Goal: Task Accomplishment & Management: Manage account settings

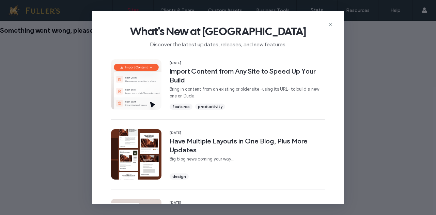
click at [330, 22] on icon at bounding box center [329, 24] width 5 height 5
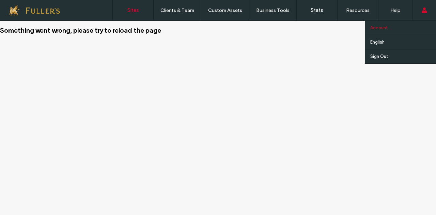
click at [390, 30] on link "Account" at bounding box center [403, 28] width 66 height 14
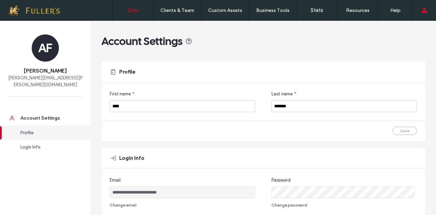
click at [136, 7] on label "Sites" at bounding box center [133, 10] width 12 height 6
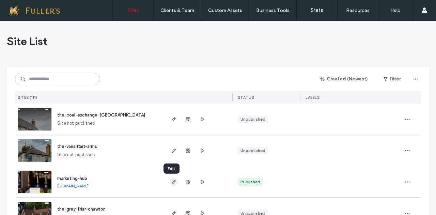
click at [172, 183] on icon "button" at bounding box center [173, 181] width 5 height 5
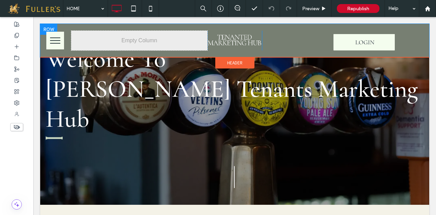
scroll to position [34, 0]
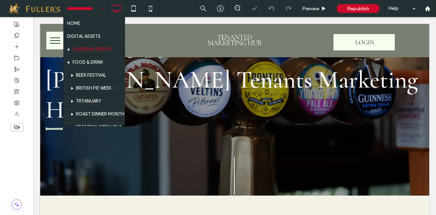
click at [103, 7] on div "HOME DIGITAL ASSETS CALENDAR EVENTS FOOD & DRINK BEER FESTIVAL BRITISH PIE WEEK…" at bounding box center [85, 8] width 44 height 17
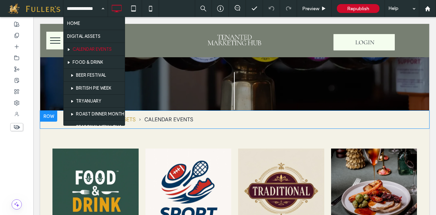
scroll to position [20, 0]
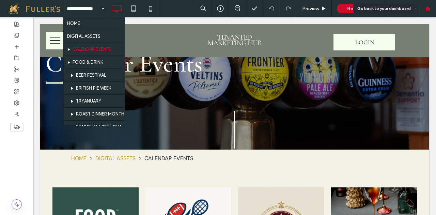
click at [427, 9] on use at bounding box center [426, 8] width 5 height 5
